Goal: Information Seeking & Learning: Learn about a topic

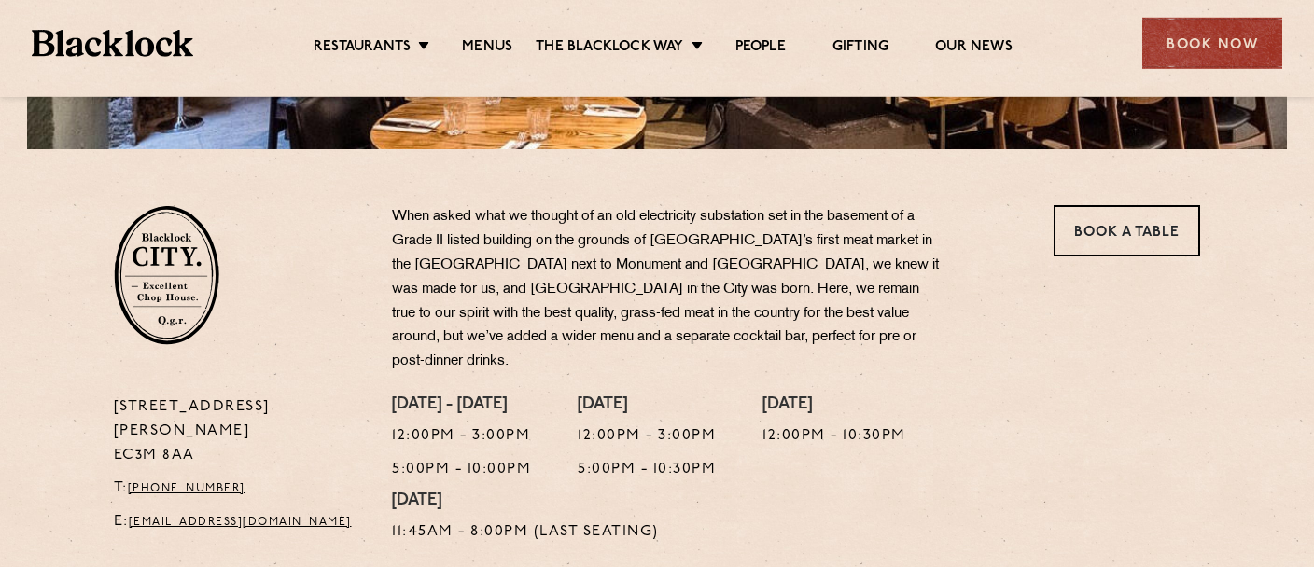
scroll to position [541, 0]
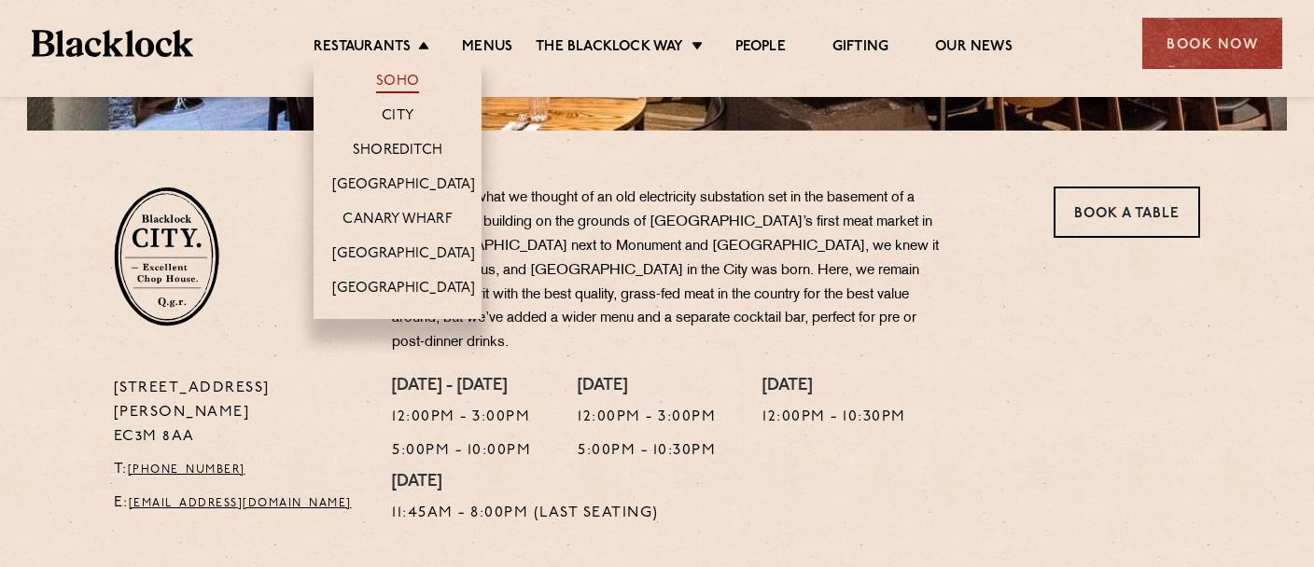
click at [404, 78] on link "Soho" at bounding box center [397, 83] width 43 height 21
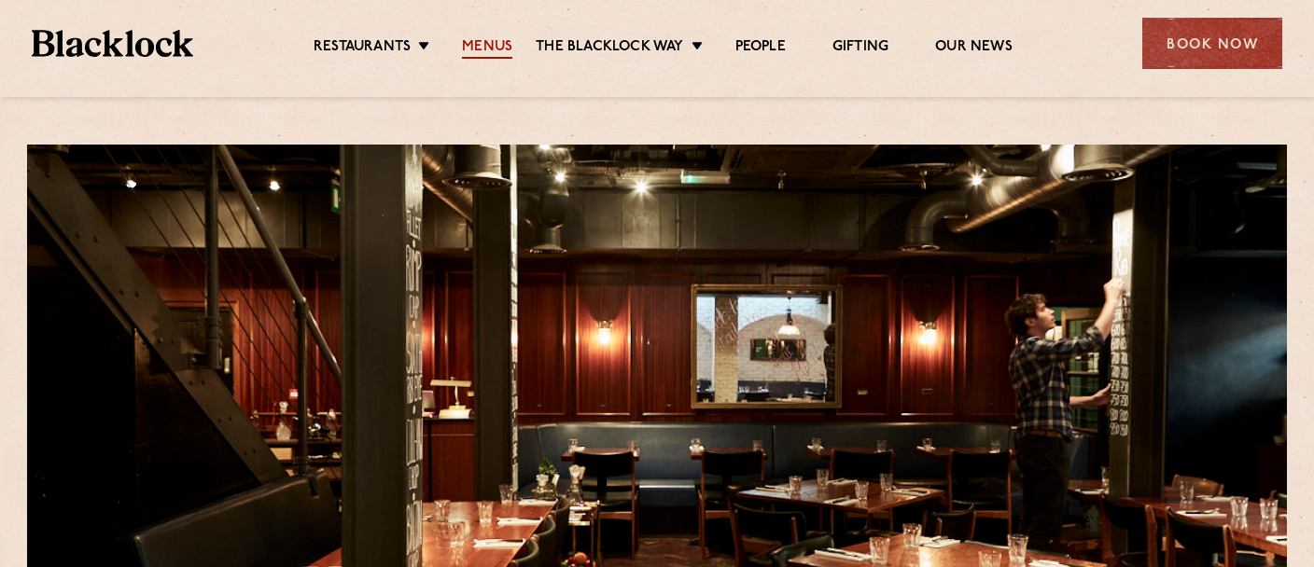
click at [488, 46] on link "Menus" at bounding box center [487, 48] width 50 height 21
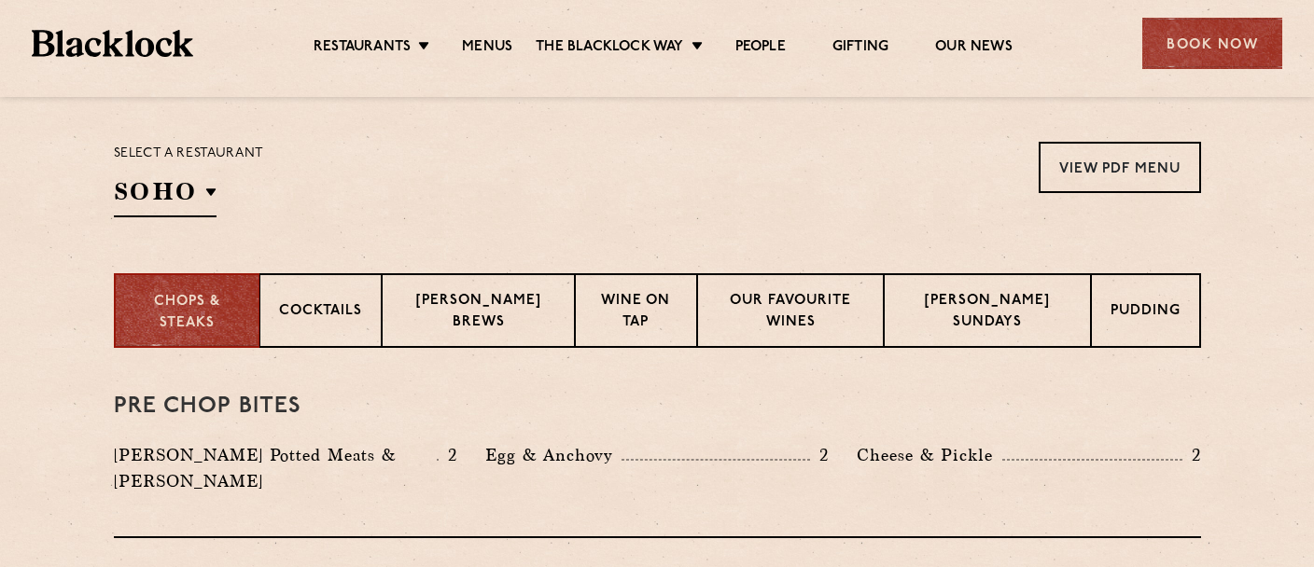
scroll to position [640, 0]
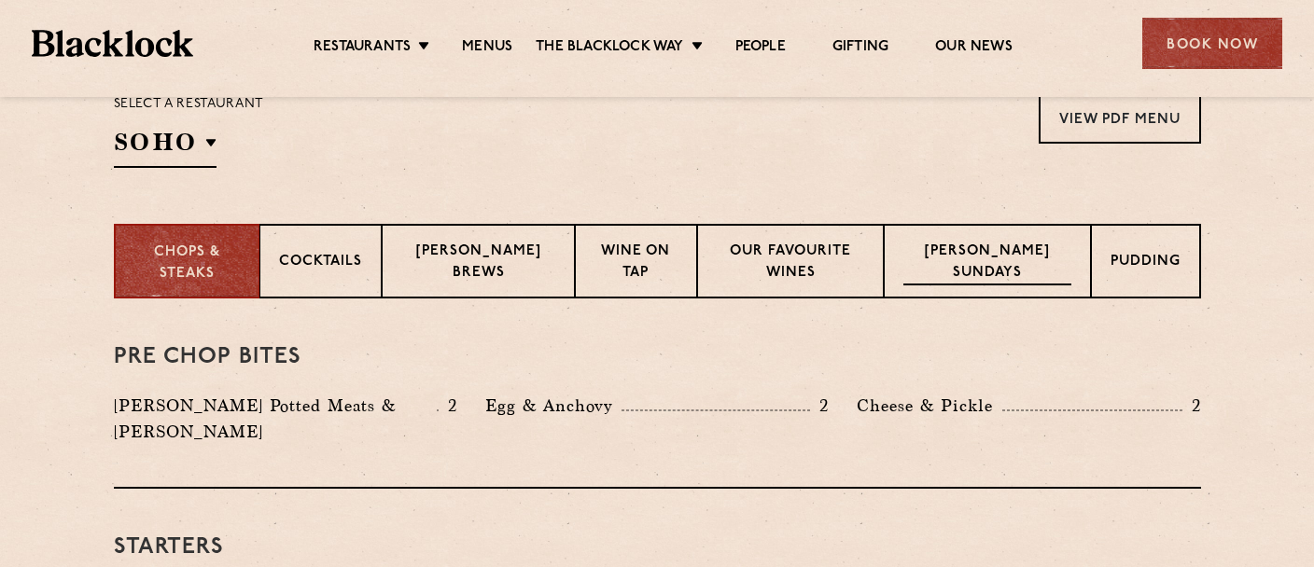
click at [1004, 248] on p "Blacklock Sundays" at bounding box center [987, 264] width 168 height 44
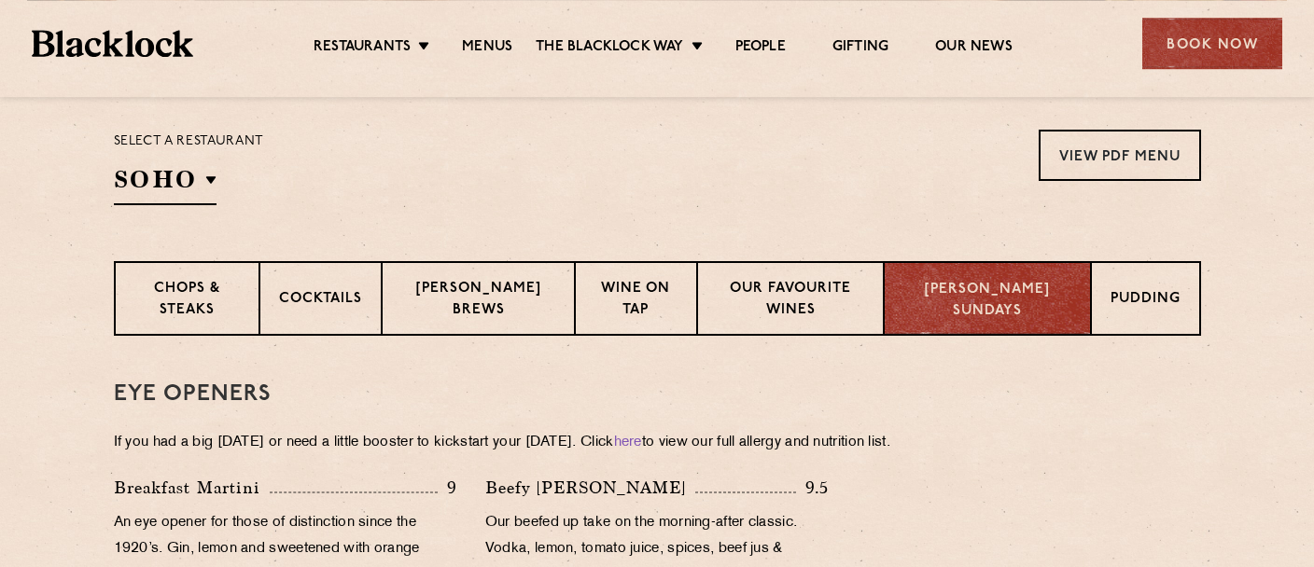
scroll to position [611, 0]
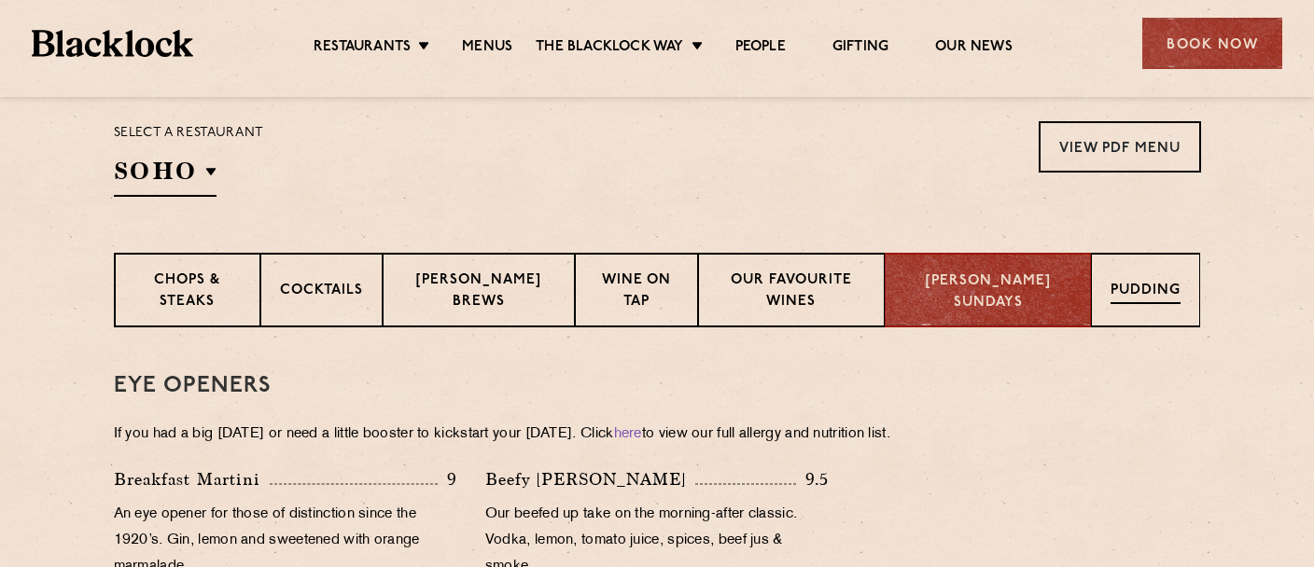
click at [1150, 297] on p "Pudding" at bounding box center [1146, 292] width 70 height 23
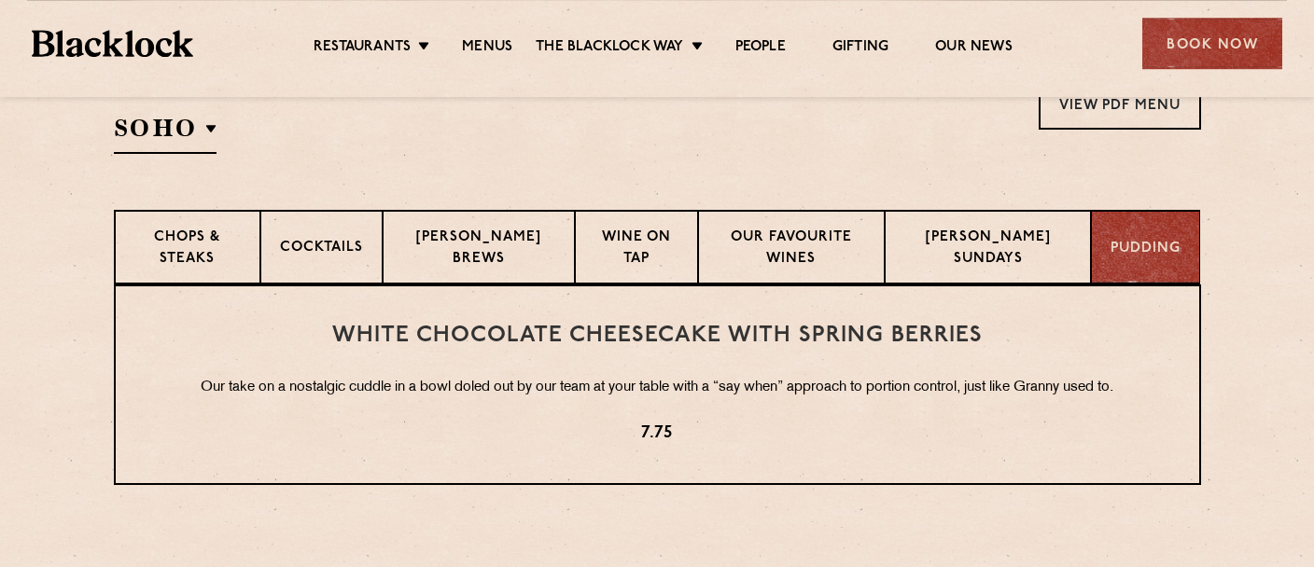
scroll to position [562, 0]
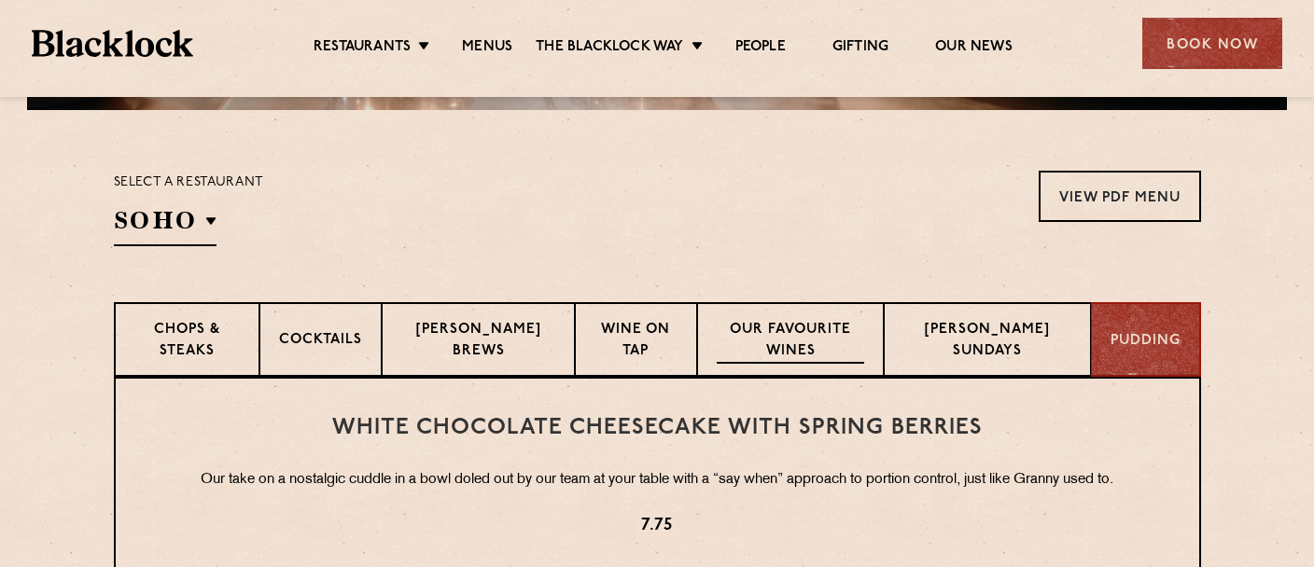
click at [796, 329] on p "Our favourite wines" at bounding box center [790, 342] width 147 height 44
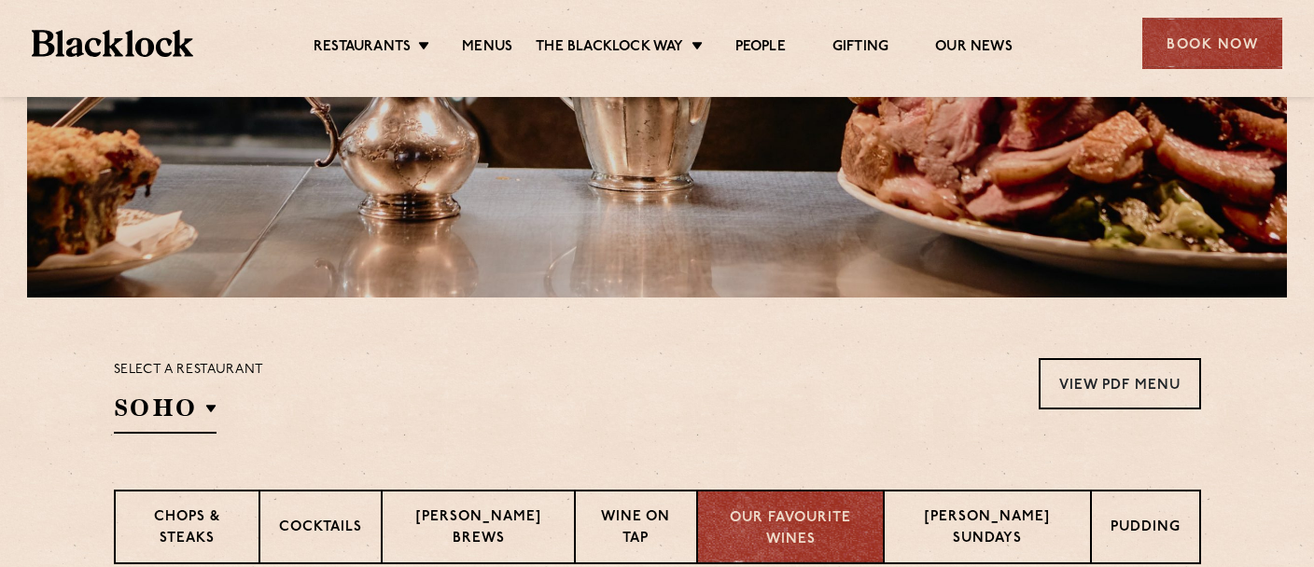
scroll to position [591, 0]
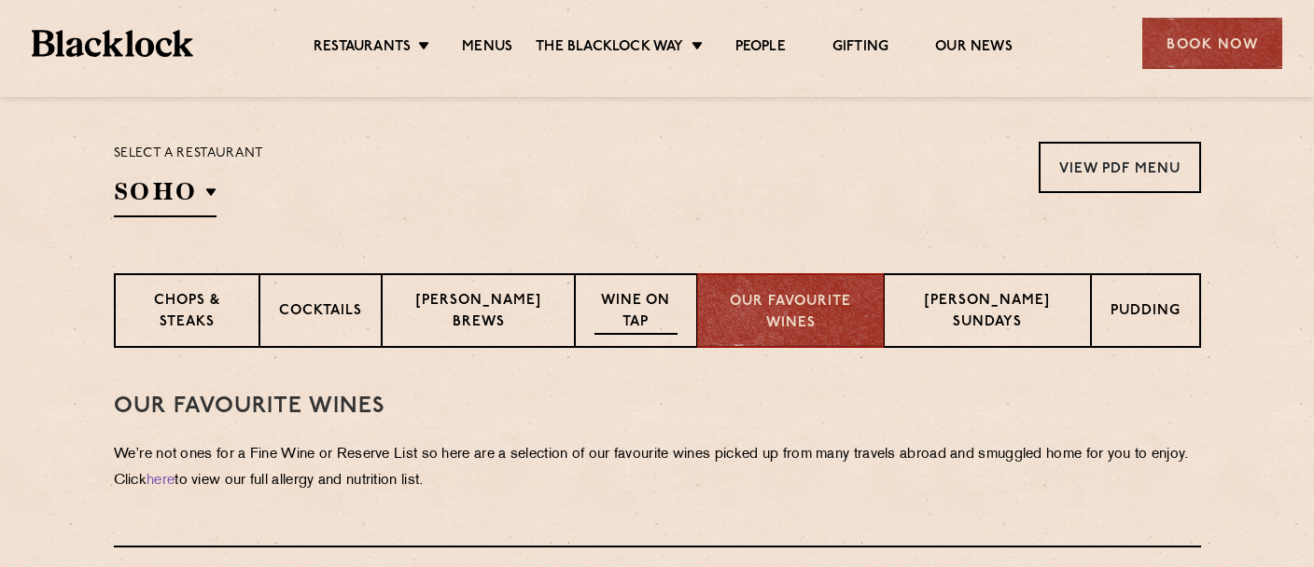
click at [595, 312] on p "Wine on Tap" at bounding box center [636, 313] width 83 height 44
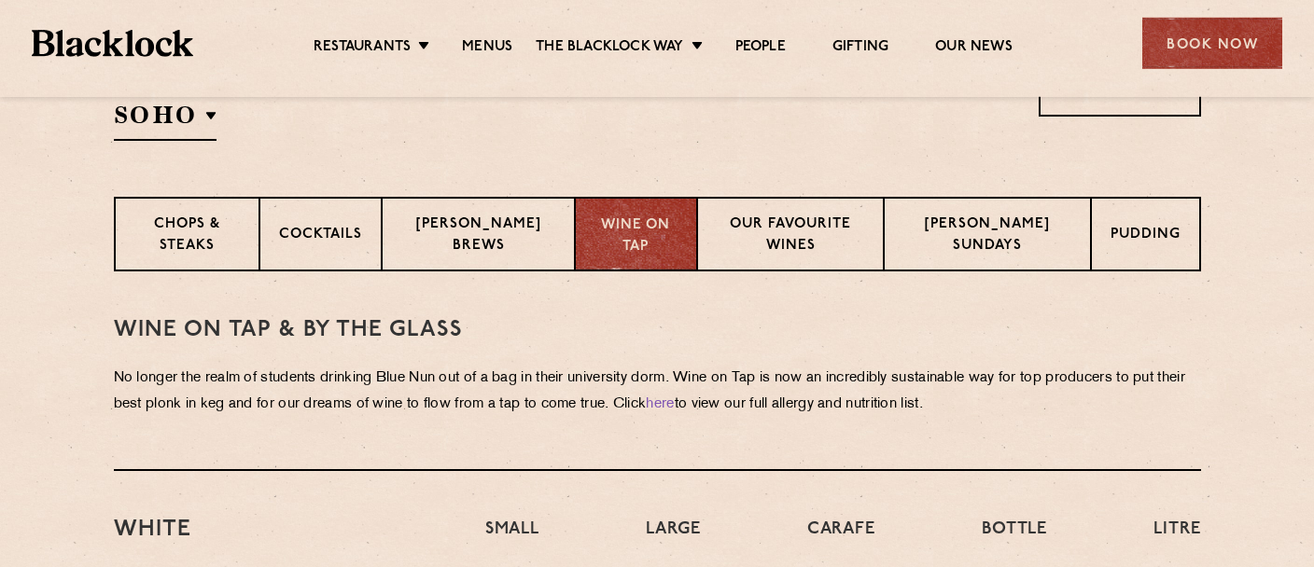
scroll to position [688, 0]
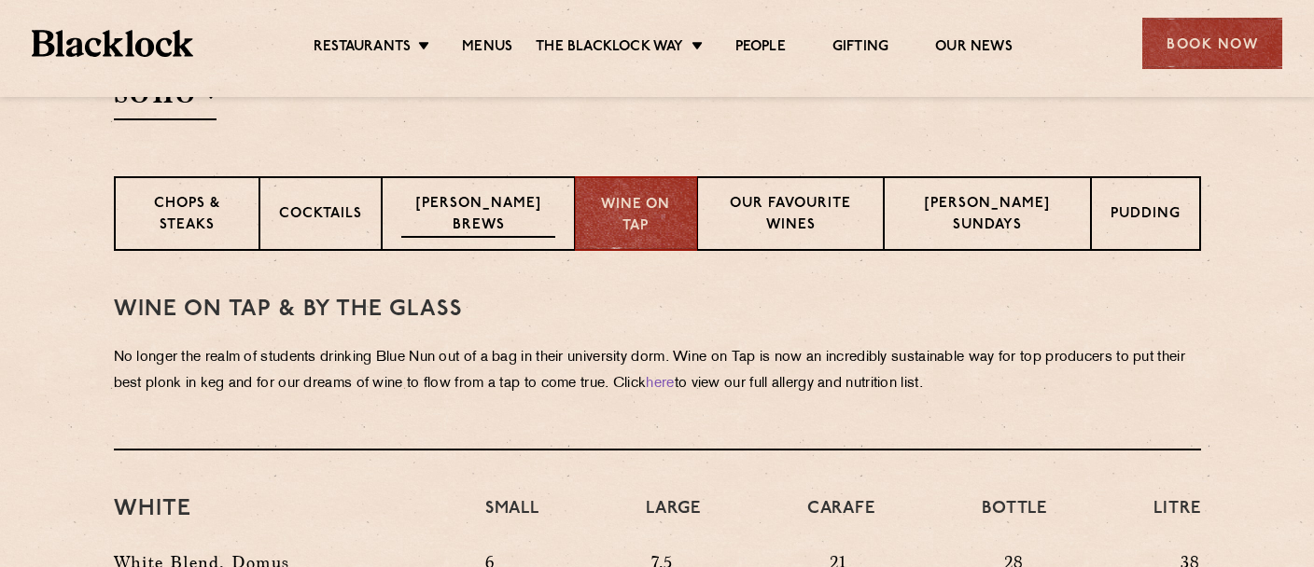
click at [483, 207] on p "Blacklock Brews" at bounding box center [477, 216] width 153 height 44
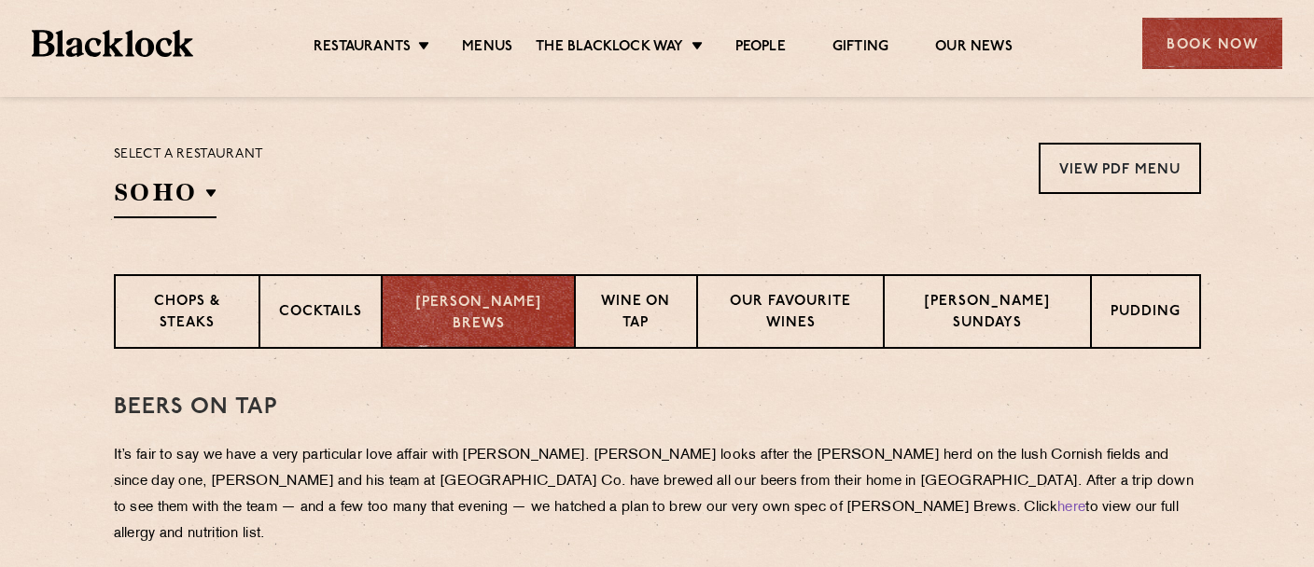
scroll to position [540, 0]
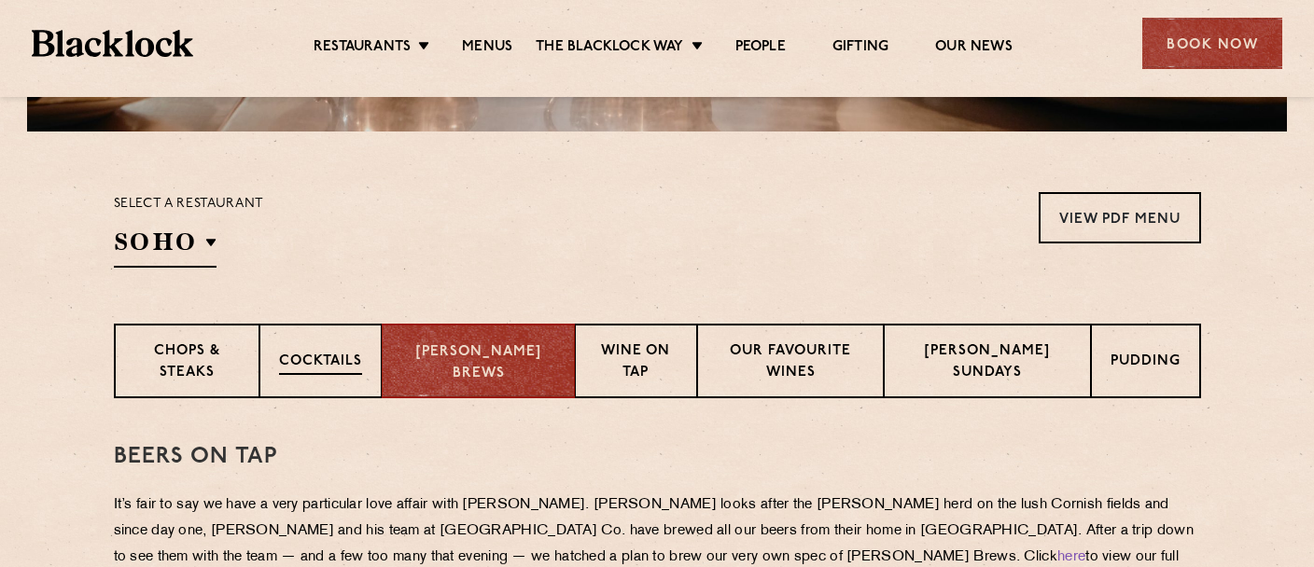
click at [332, 363] on p "Cocktails" at bounding box center [320, 363] width 83 height 23
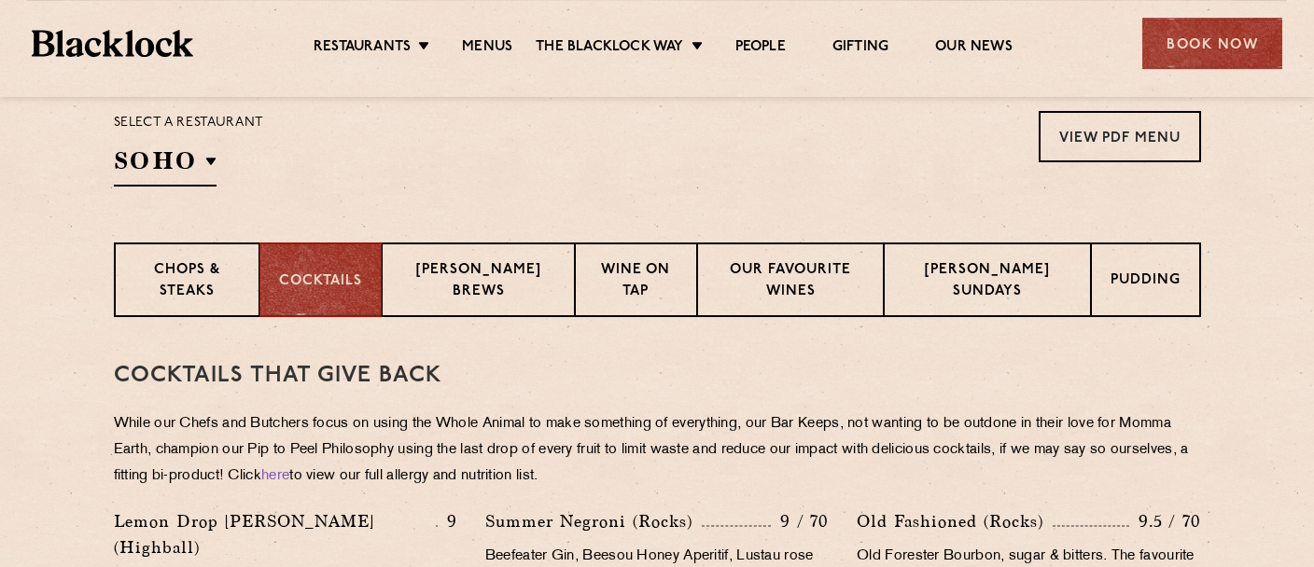
scroll to position [640, 0]
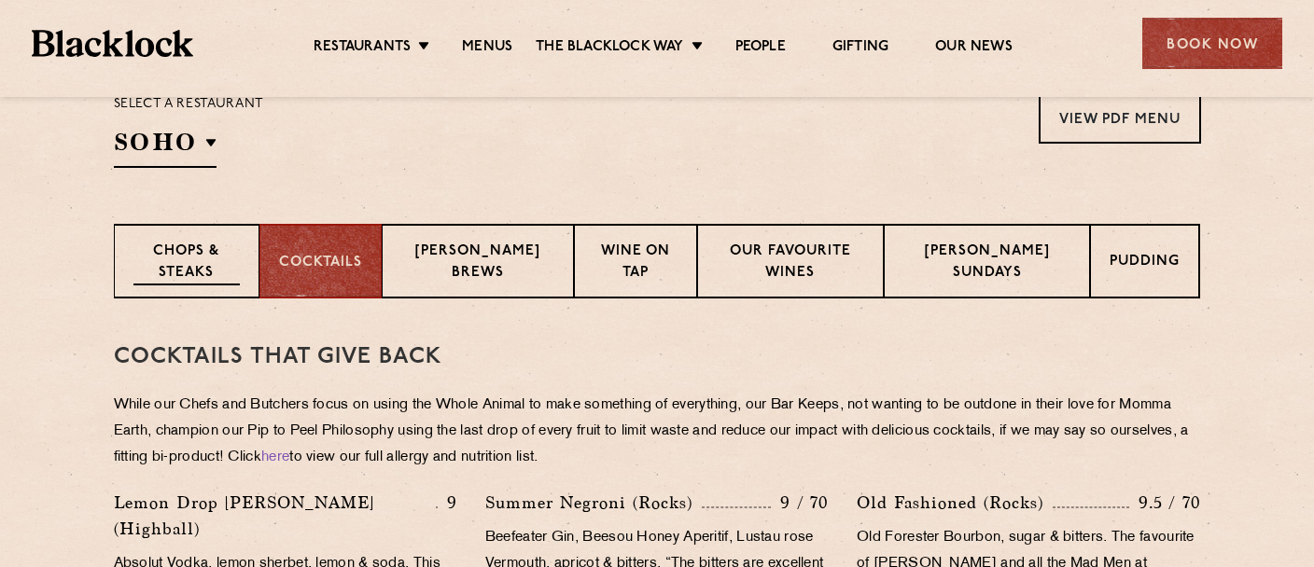
click at [186, 245] on p "Chops & Steaks" at bounding box center [186, 264] width 106 height 44
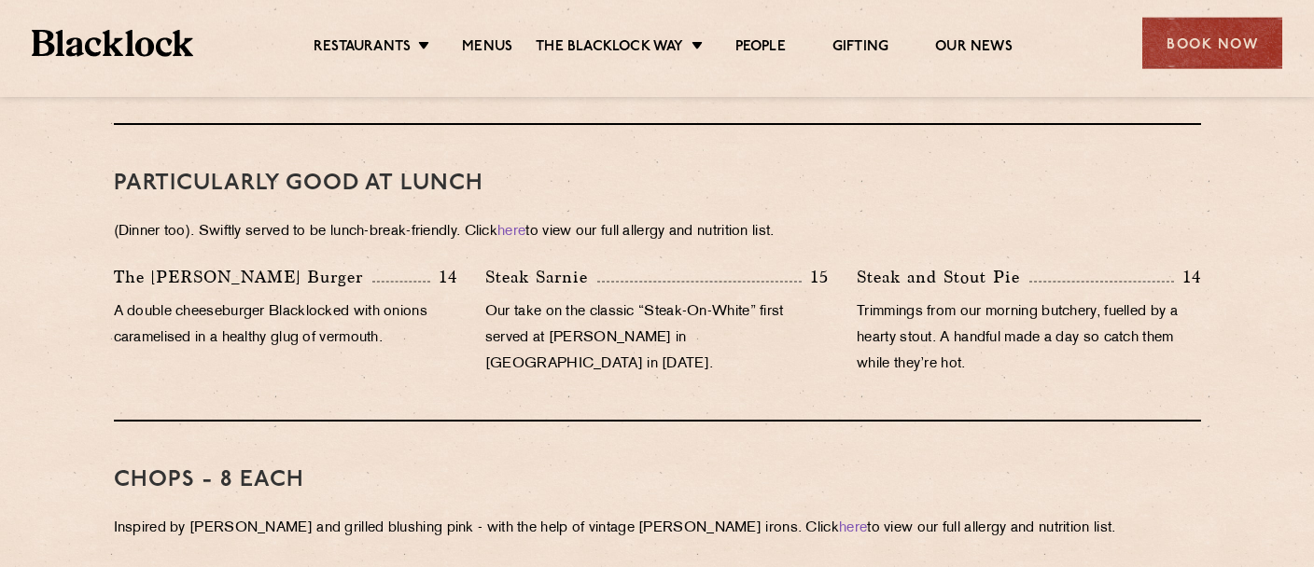
scroll to position [1034, 0]
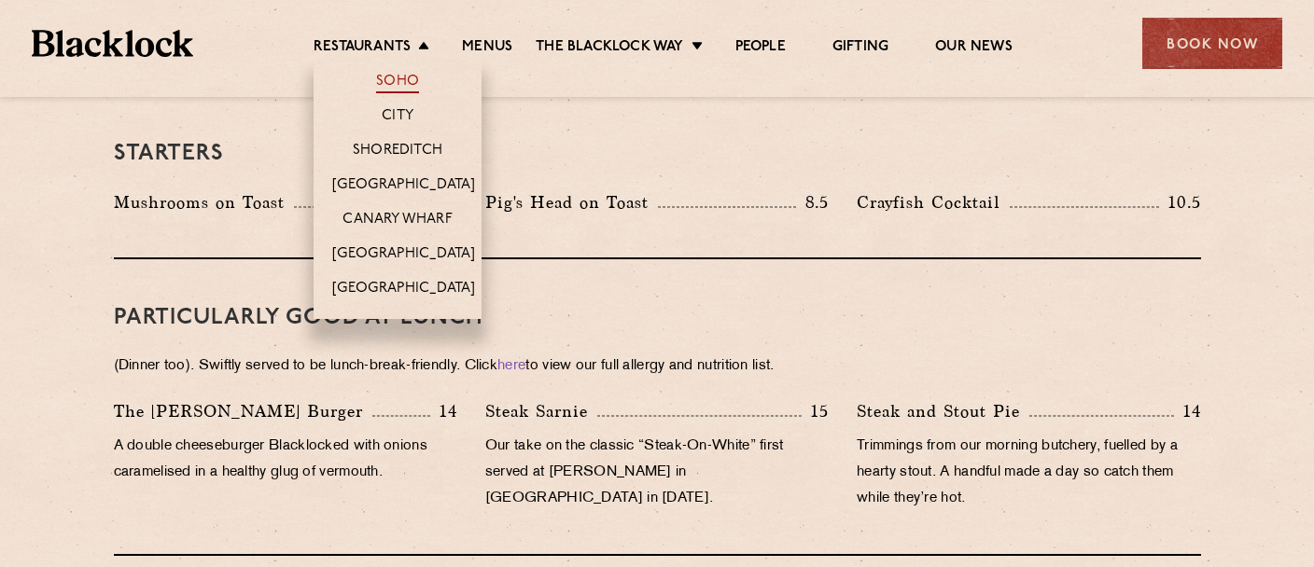
click at [401, 83] on link "Soho" at bounding box center [397, 83] width 43 height 21
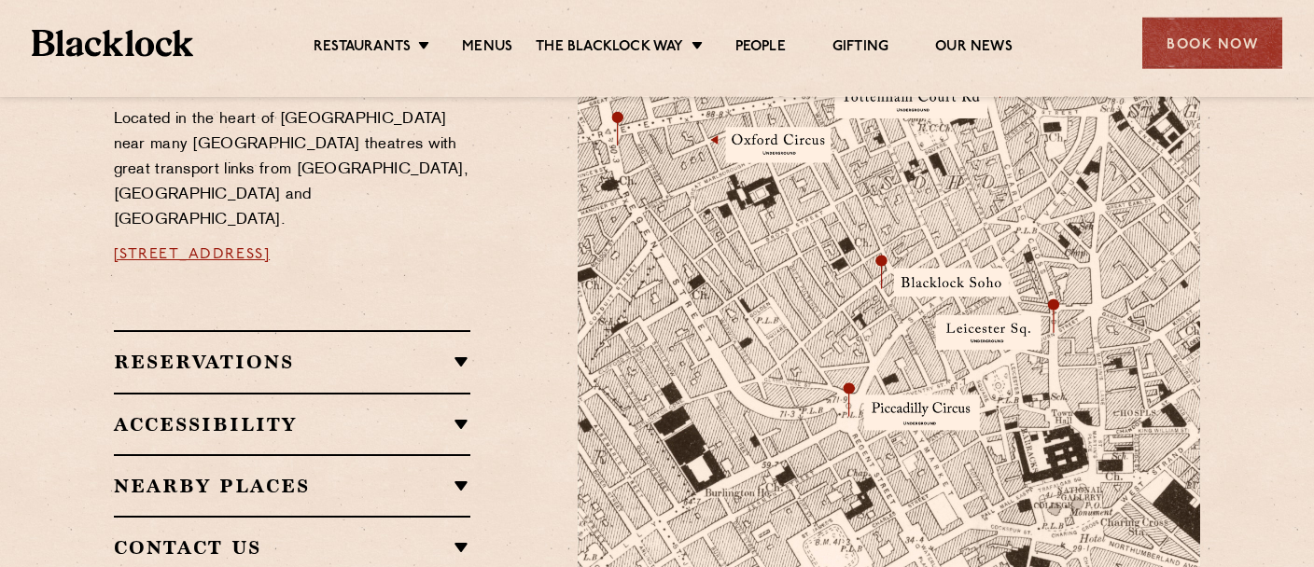
scroll to position [1133, 0]
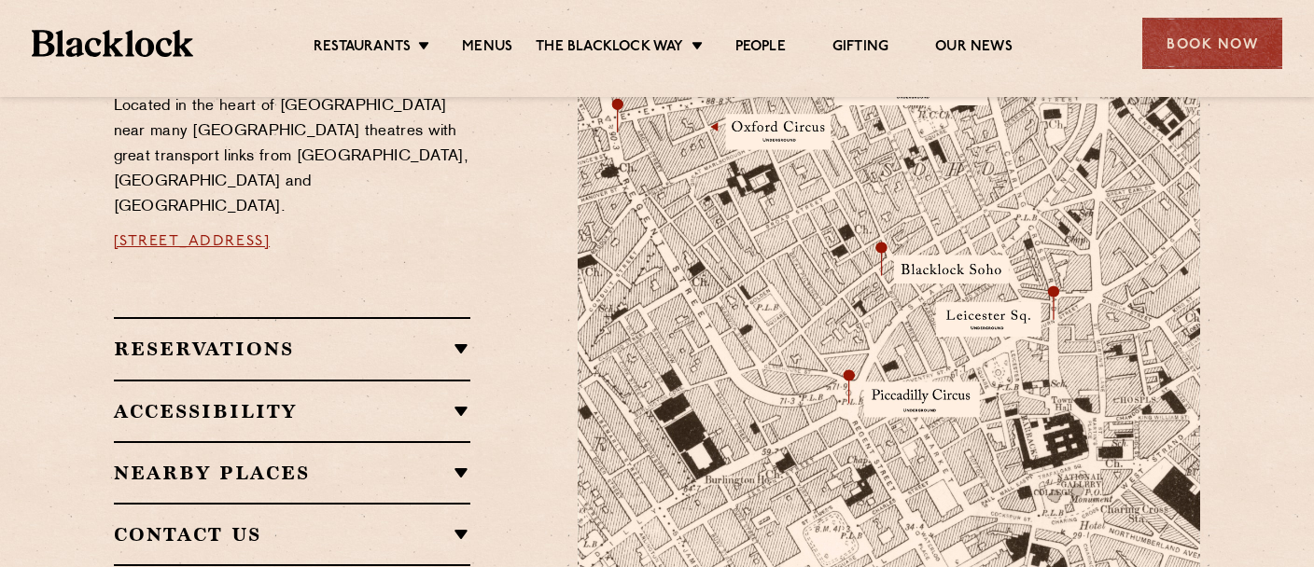
click at [462, 462] on h2 "Nearby Places" at bounding box center [292, 473] width 357 height 22
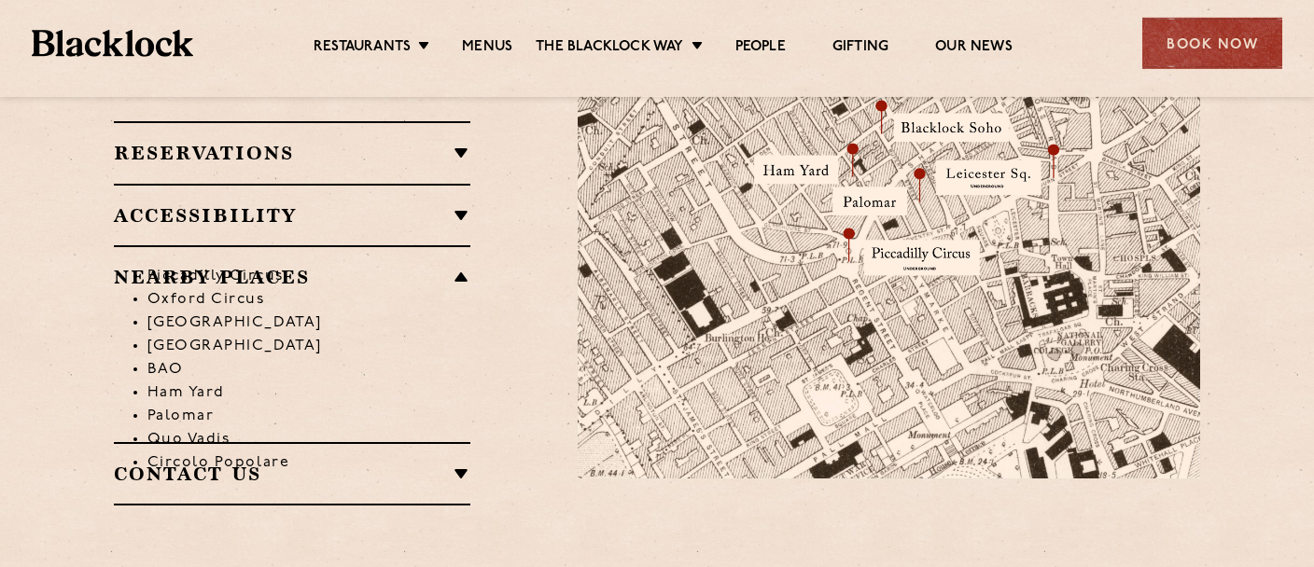
scroll to position [1280, 0]
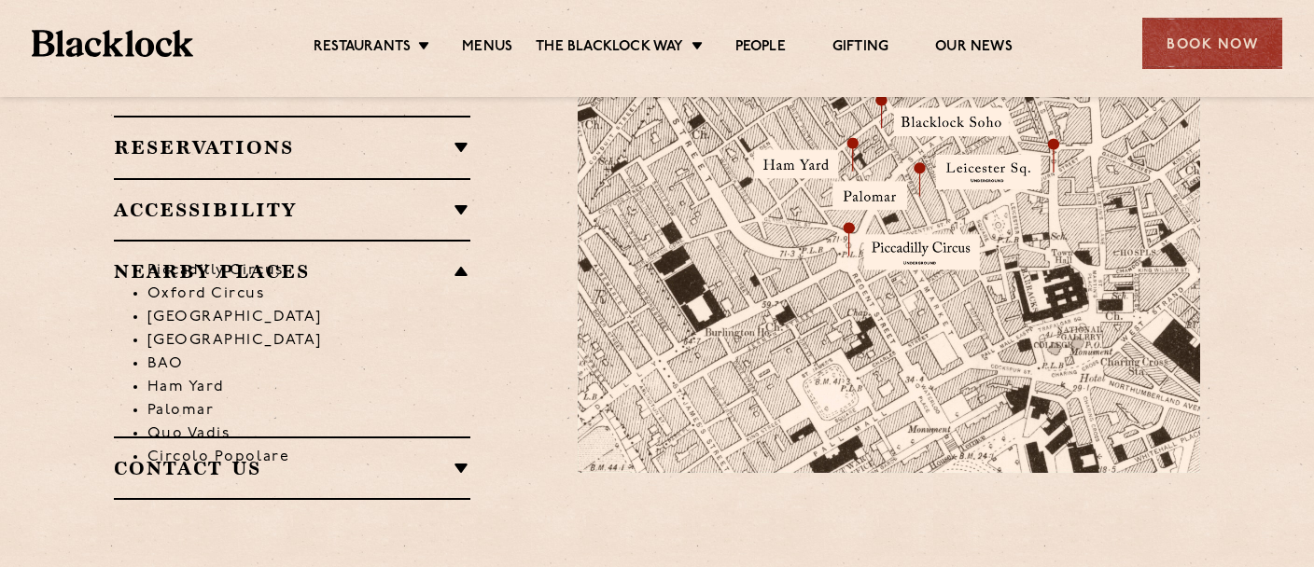
click at [186, 283] on li "Oxford Circus" at bounding box center [309, 294] width 324 height 23
